Goal: Transaction & Acquisition: Purchase product/service

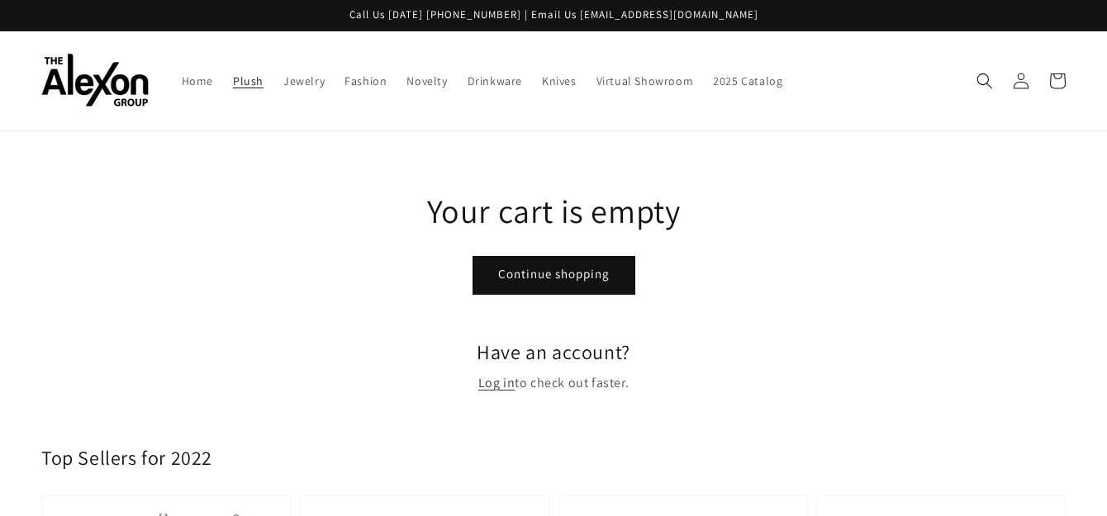
click at [246, 84] on span "Plush" at bounding box center [248, 81] width 31 height 15
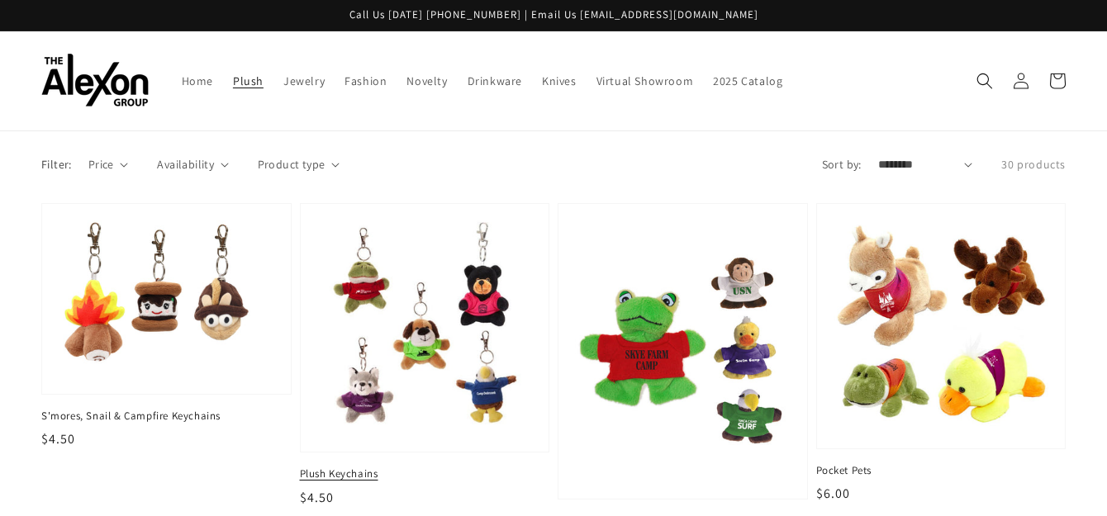
click at [420, 307] on img at bounding box center [424, 327] width 221 height 221
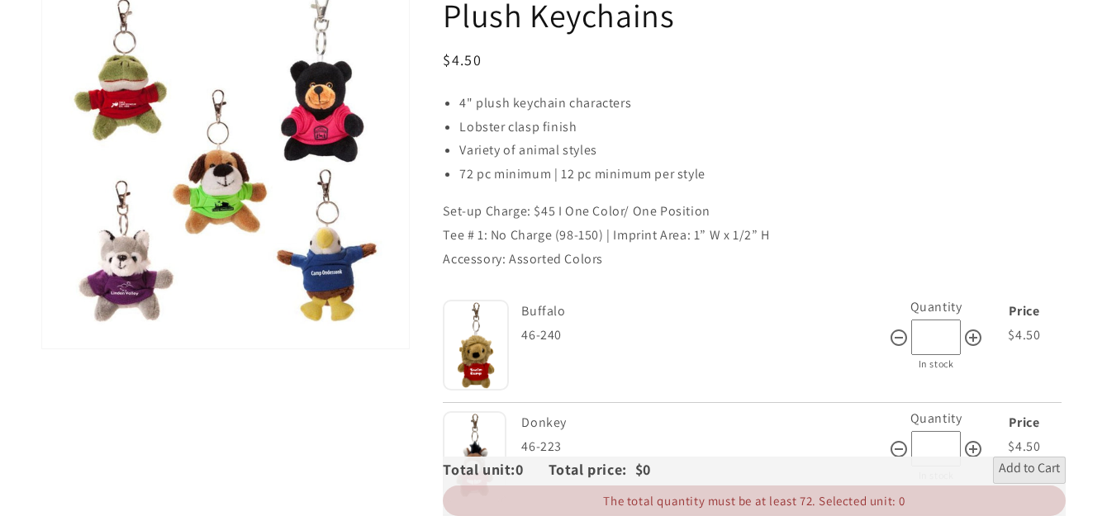
scroll to position [248, 0]
